Goal: Transaction & Acquisition: Purchase product/service

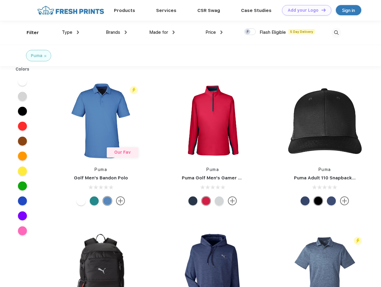
click at [304, 10] on link "Add your Logo Design Tool" at bounding box center [306, 10] width 49 height 10
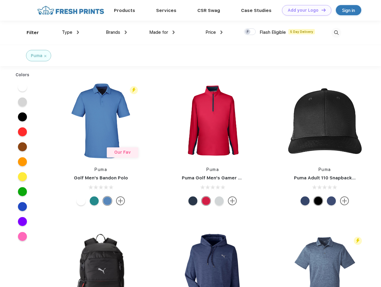
click at [0, 0] on div "Design Tool" at bounding box center [0, 0] width 0 height 0
click at [321, 10] on link "Add your Logo Design Tool" at bounding box center [306, 10] width 49 height 10
click at [29, 33] on div "Filter" at bounding box center [33, 32] width 12 height 7
click at [71, 32] on span "Type" at bounding box center [67, 32] width 10 height 5
click at [116, 32] on span "Brands" at bounding box center [113, 32] width 14 height 5
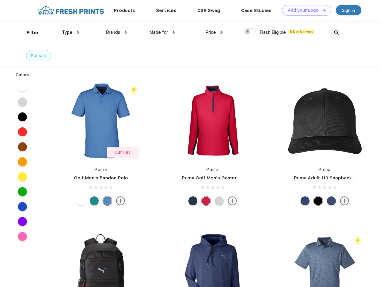
click at [162, 32] on span "Made for" at bounding box center [158, 32] width 19 height 5
click at [214, 32] on span "Price" at bounding box center [210, 32] width 10 height 5
click at [250, 32] on div at bounding box center [250, 31] width 12 height 7
click at [248, 32] on input "checkbox" at bounding box center [246, 30] width 4 height 4
click at [336, 33] on img at bounding box center [336, 33] width 10 height 10
